Goal: Obtain resource: Obtain resource

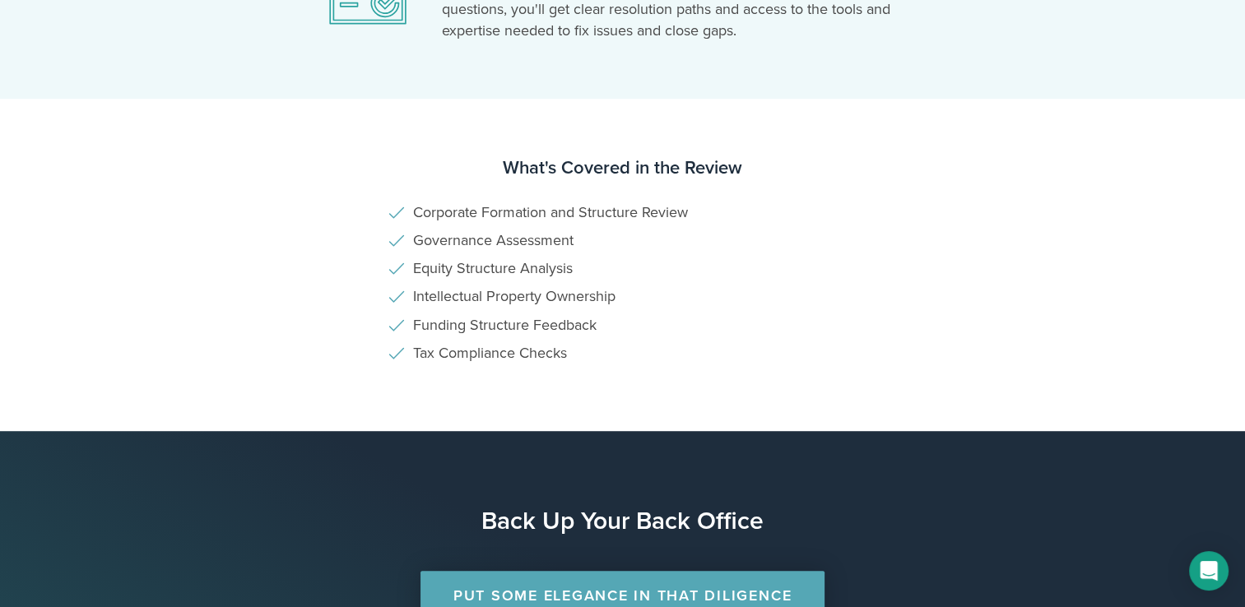
scroll to position [576, 0]
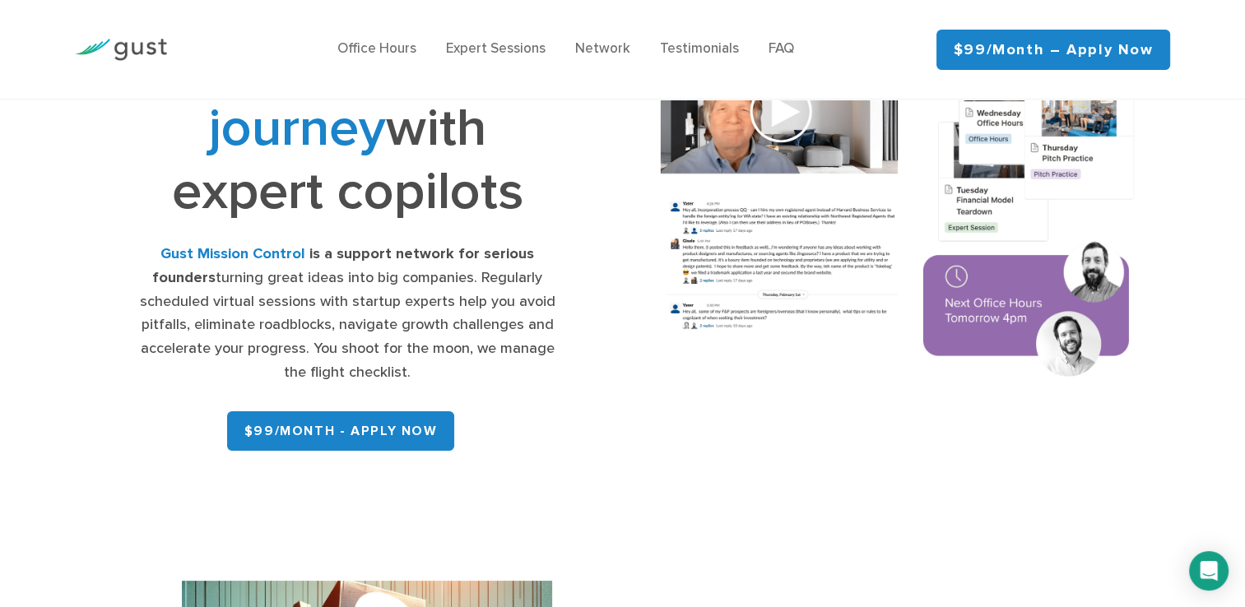
scroll to position [43, 0]
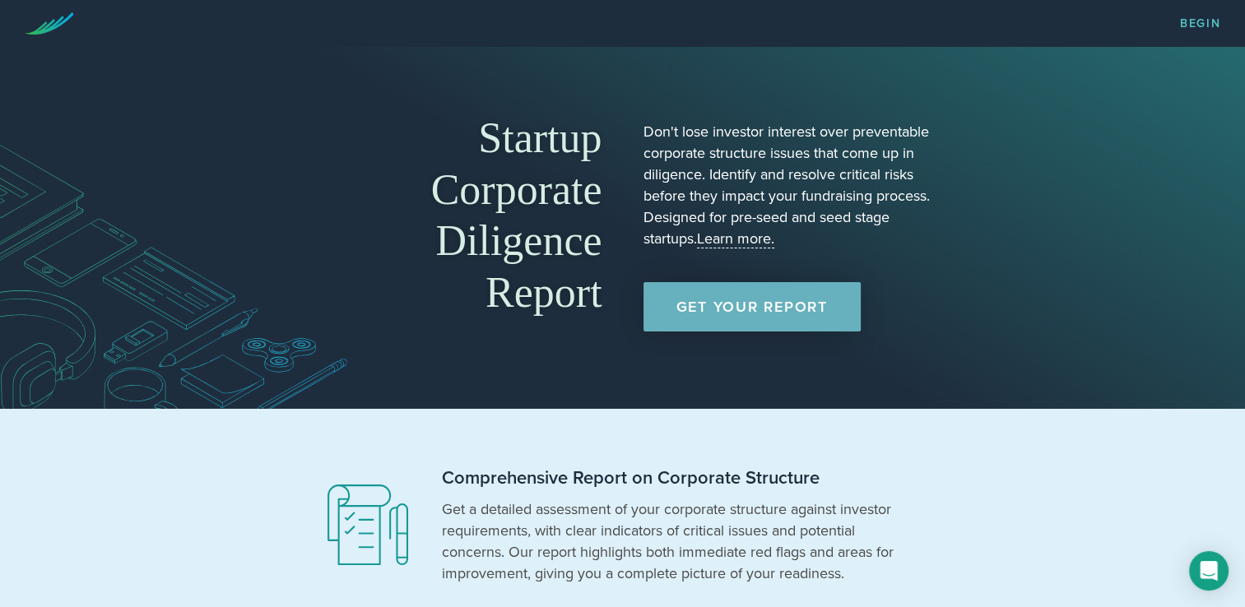
click at [740, 305] on link "Get Your Report" at bounding box center [751, 306] width 217 height 49
